Goal: Transaction & Acquisition: Subscribe to service/newsletter

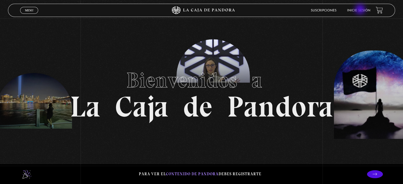
click at [360, 10] on link "Inicie sesión" at bounding box center [358, 10] width 23 height 3
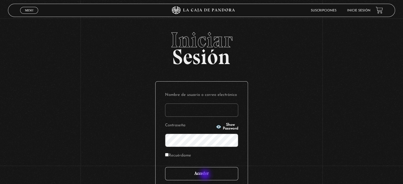
type input "vane.perez.mena@outlook.com"
click at [205, 175] on input "Acceder" at bounding box center [201, 173] width 73 height 13
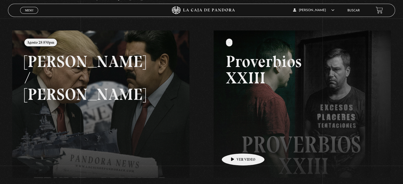
scroll to position [79, 0]
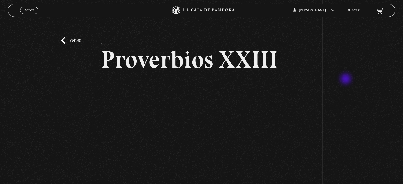
scroll to position [53, 0]
